Goal: Check status: Check status

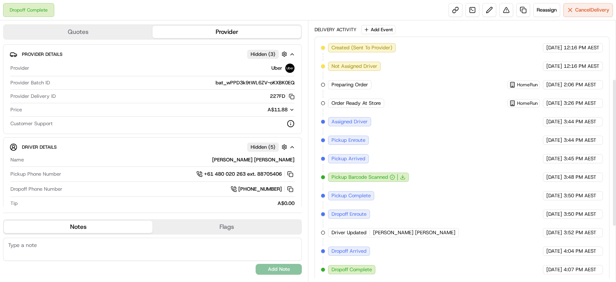
scroll to position [56, 0]
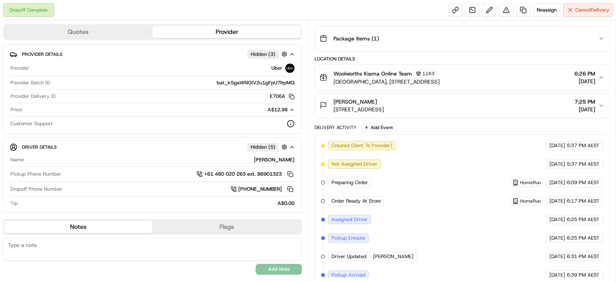
scroll to position [200, 0]
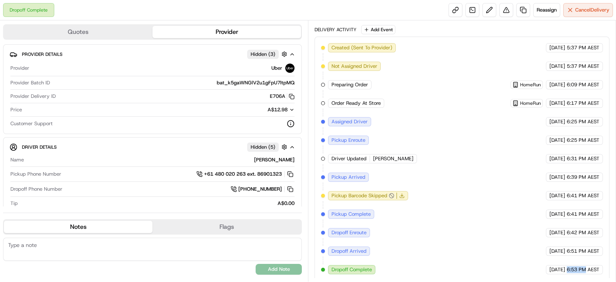
copy span "6:53 PM"
drag, startPoint x: 567, startPoint y: 267, endPoint x: 545, endPoint y: 247, distance: 29.5
click at [493, 225] on div "24/08/2025 6:53 PM AEST" at bounding box center [574, 269] width 57 height 9
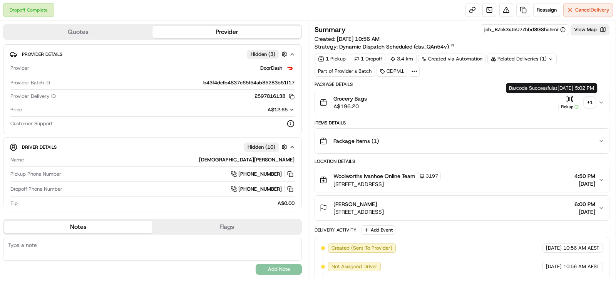
click at [587, 99] on div "+ 1" at bounding box center [590, 102] width 11 height 11
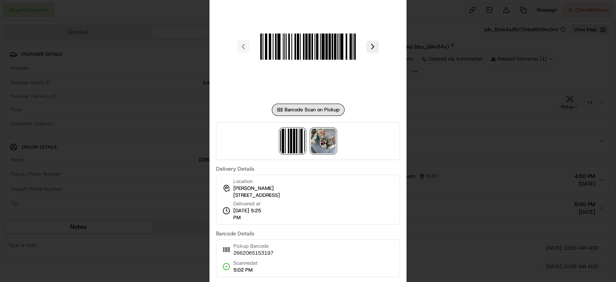
click at [330, 153] on img at bounding box center [323, 141] width 25 height 25
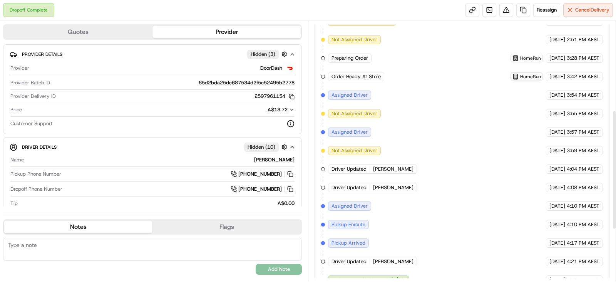
scroll to position [310, 0]
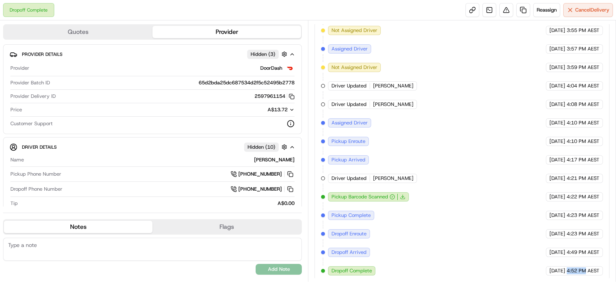
copy span "4:52 PM"
drag, startPoint x: 566, startPoint y: 268, endPoint x: 587, endPoint y: 266, distance: 20.5
click at [587, 266] on div "24/08/2025 4:52 PM AEST" at bounding box center [574, 270] width 57 height 9
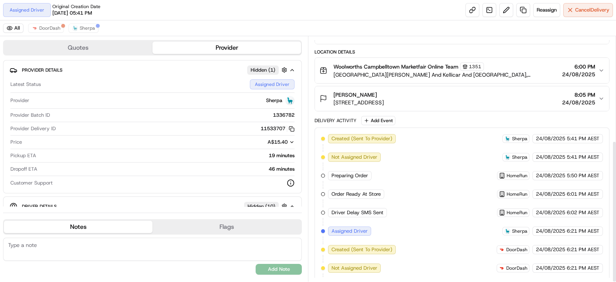
scroll to position [179, 0]
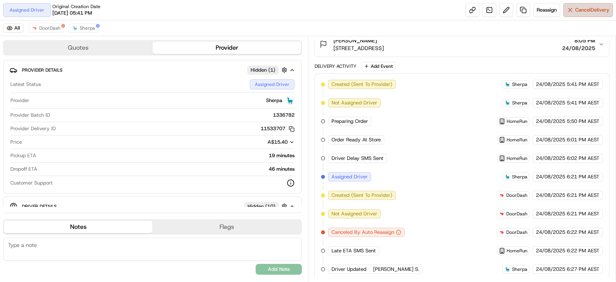
click at [570, 10] on button "Cancel Delivery" at bounding box center [588, 10] width 50 height 14
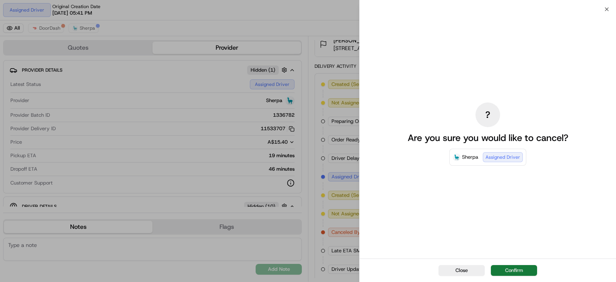
click at [518, 266] on button "Confirm" at bounding box center [514, 270] width 46 height 11
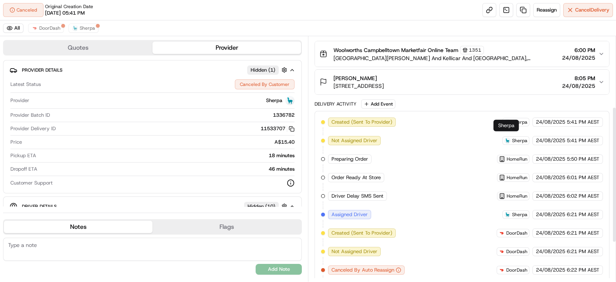
scroll to position [83, 0]
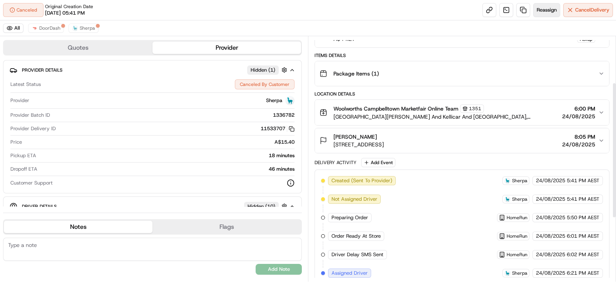
click at [539, 9] on span "Reassign" at bounding box center [547, 10] width 20 height 7
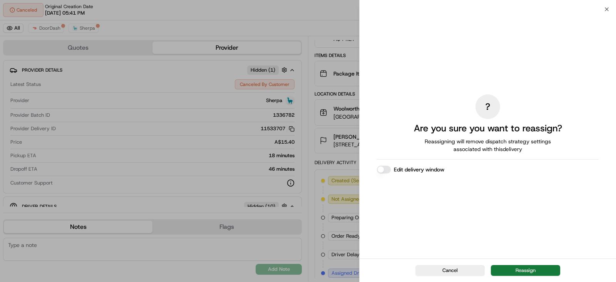
click at [526, 267] on button "Reassign" at bounding box center [525, 270] width 69 height 11
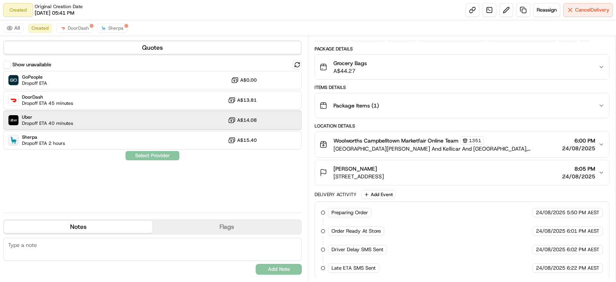
click at [81, 119] on div "Uber Dropoff ETA 40 minutes A$14.08" at bounding box center [152, 120] width 299 height 18
click at [158, 155] on button "Assign Provider" at bounding box center [152, 155] width 55 height 9
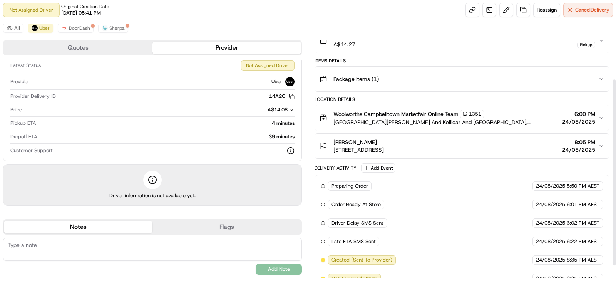
scroll to position [75, 0]
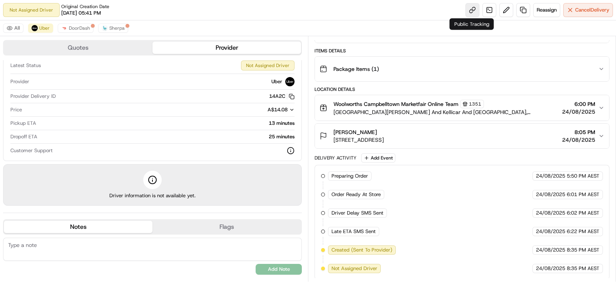
click at [473, 12] on link at bounding box center [473, 10] width 14 height 14
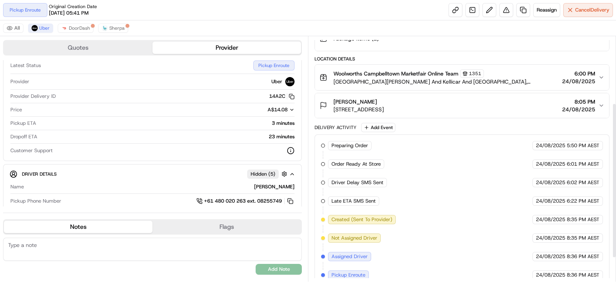
scroll to position [142, 0]
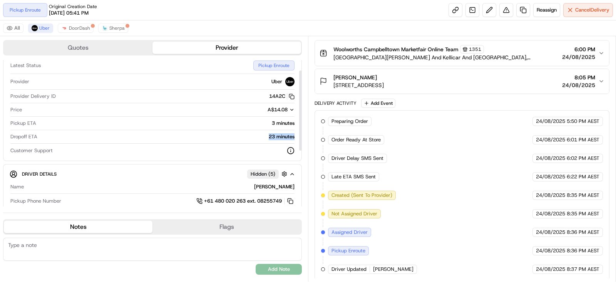
copy div "23 minutes"
drag, startPoint x: 267, startPoint y: 136, endPoint x: 295, endPoint y: 136, distance: 27.7
click at [295, 136] on div "Latest Status Pickup Enroute Provider Uber Provider Delivery ID 14A2C Copy del_…" at bounding box center [153, 107] width 286 height 100
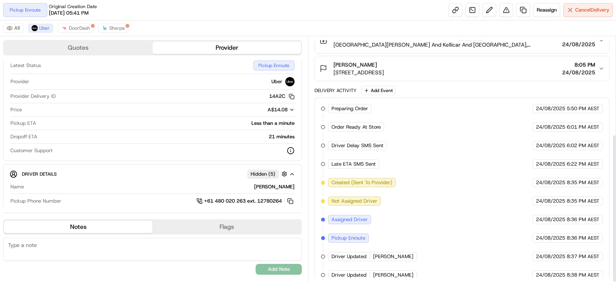
scroll to position [161, 0]
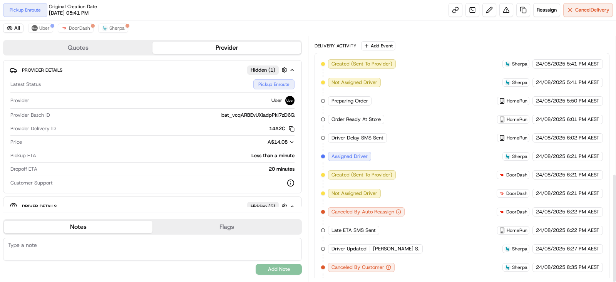
scroll to position [308, 0]
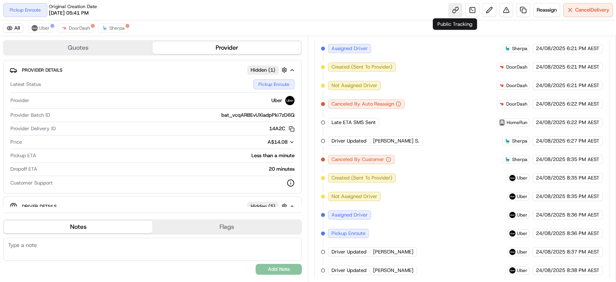
click at [456, 11] on link at bounding box center [456, 10] width 14 height 14
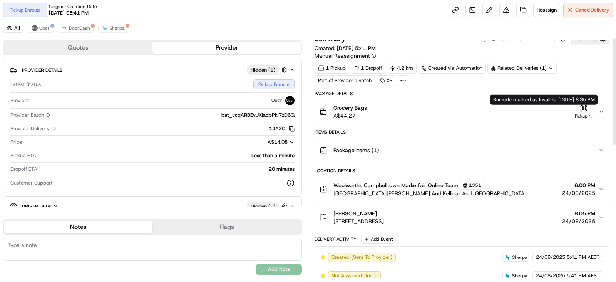
scroll to position [0, 0]
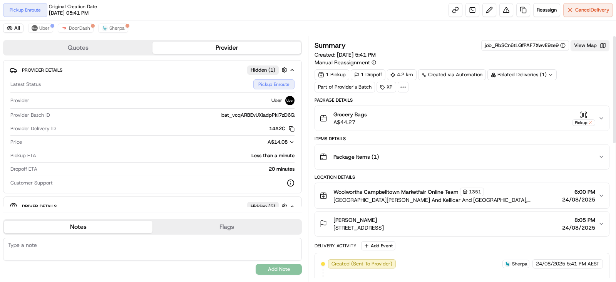
click at [589, 47] on button "View Map" at bounding box center [590, 45] width 39 height 11
